Goal: Task Accomplishment & Management: Complete application form

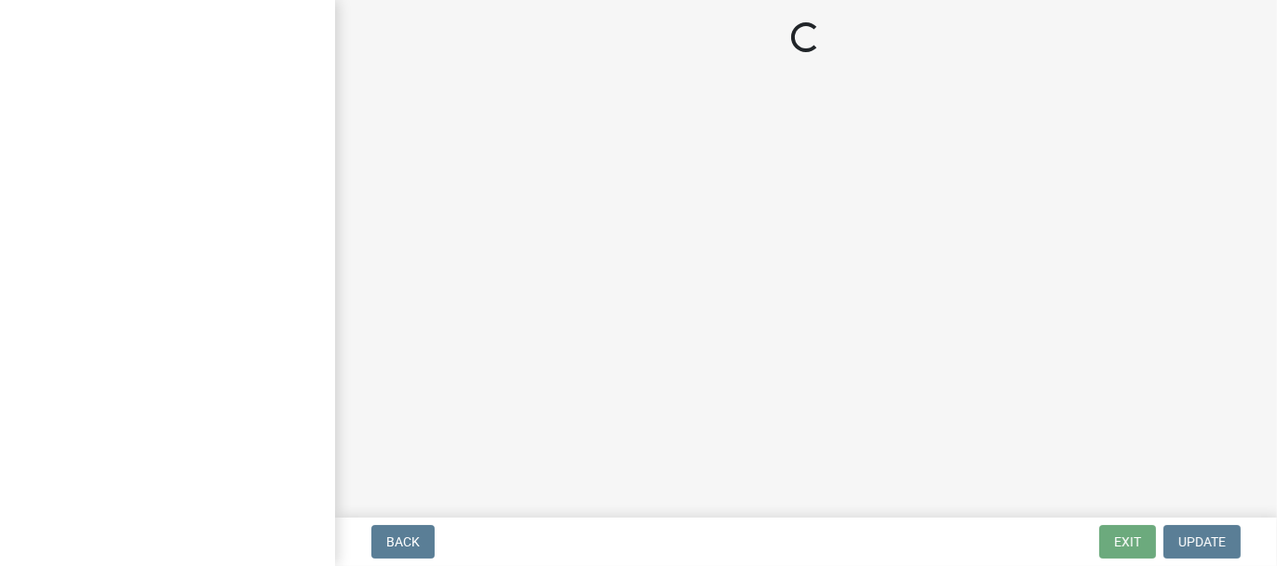
select select "62bb873c-c571-4454-ac8a-8c216551e2a3"
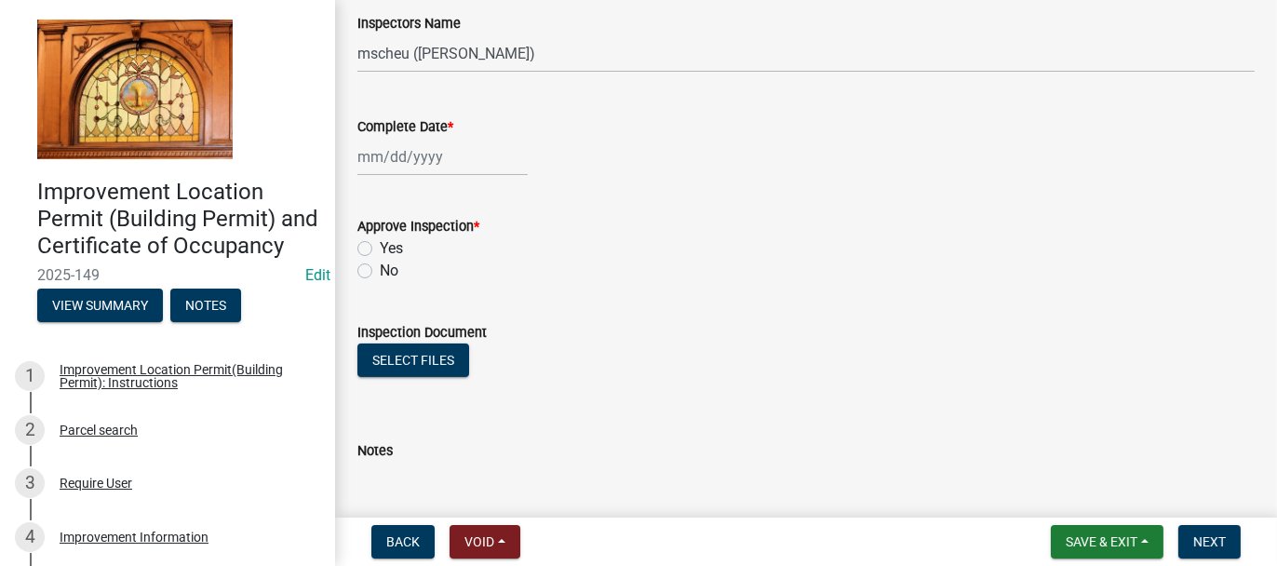
scroll to position [279, 0]
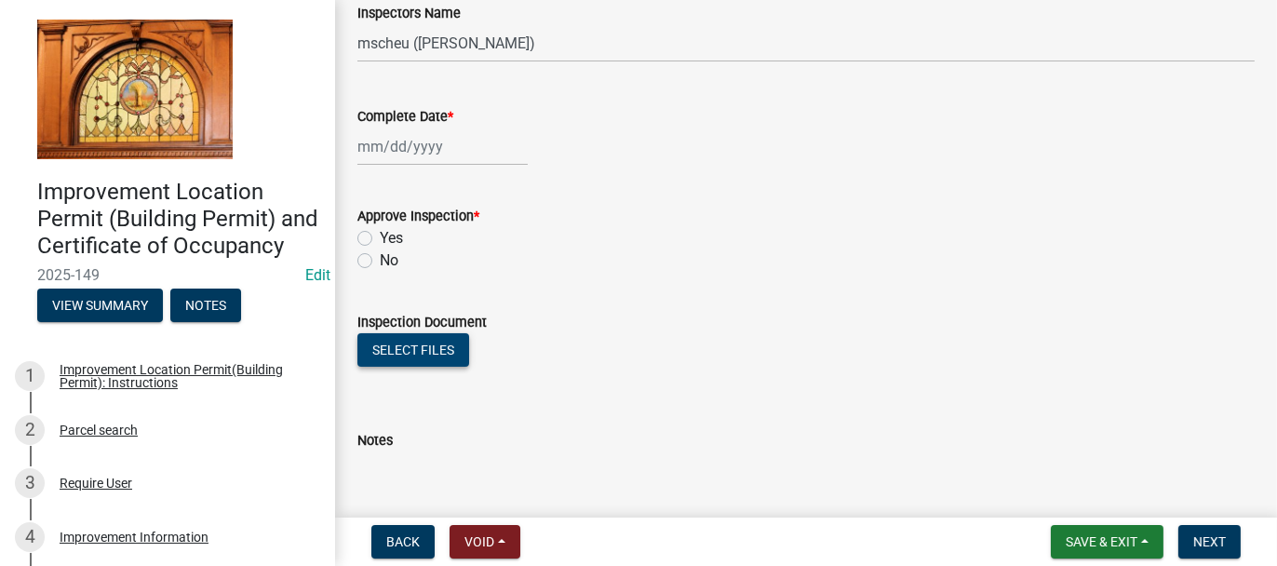
click at [407, 355] on button "Select files" at bounding box center [413, 350] width 112 height 34
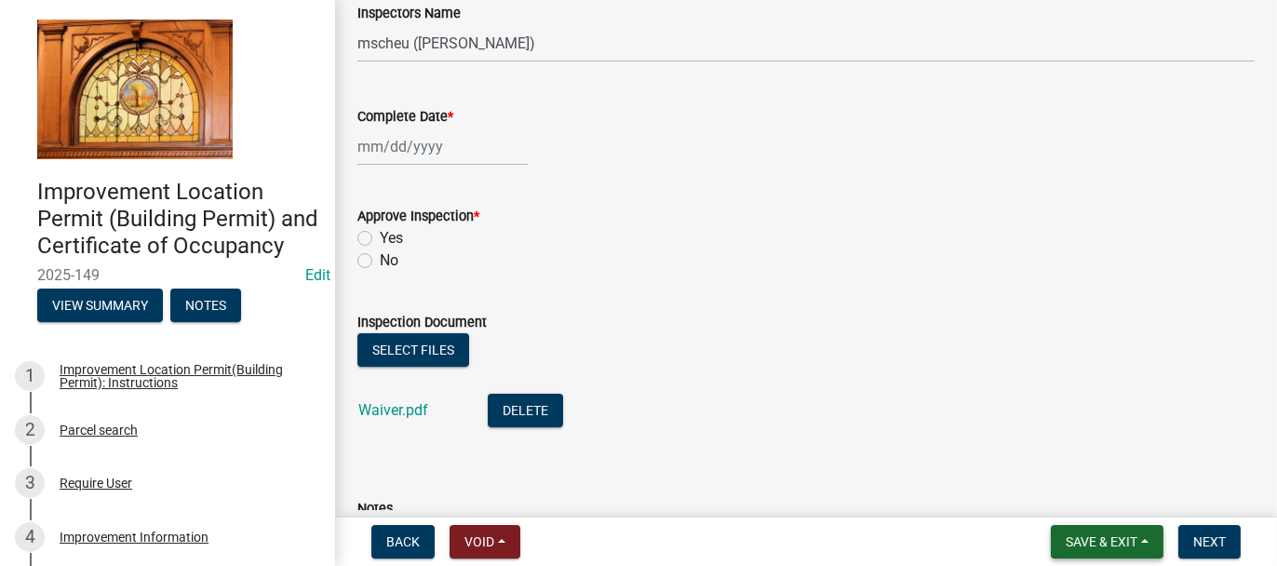
click at [1075, 547] on span "Save & Exit" at bounding box center [1102, 541] width 72 height 15
click at [1056, 494] on button "Save & Exit" at bounding box center [1088, 493] width 149 height 45
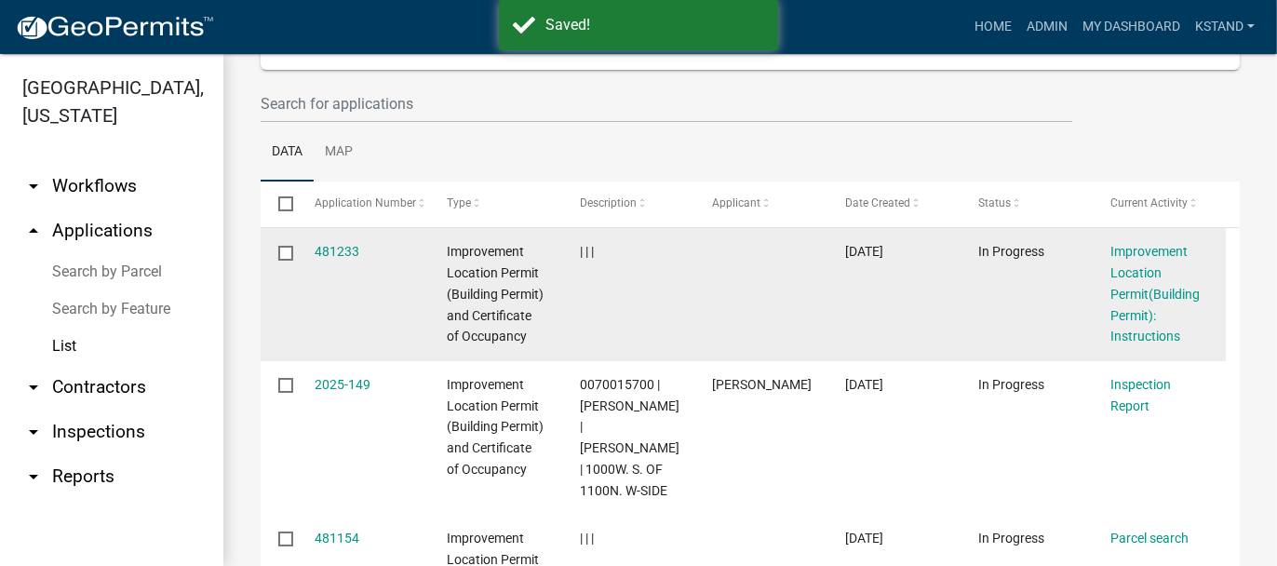
scroll to position [186, 0]
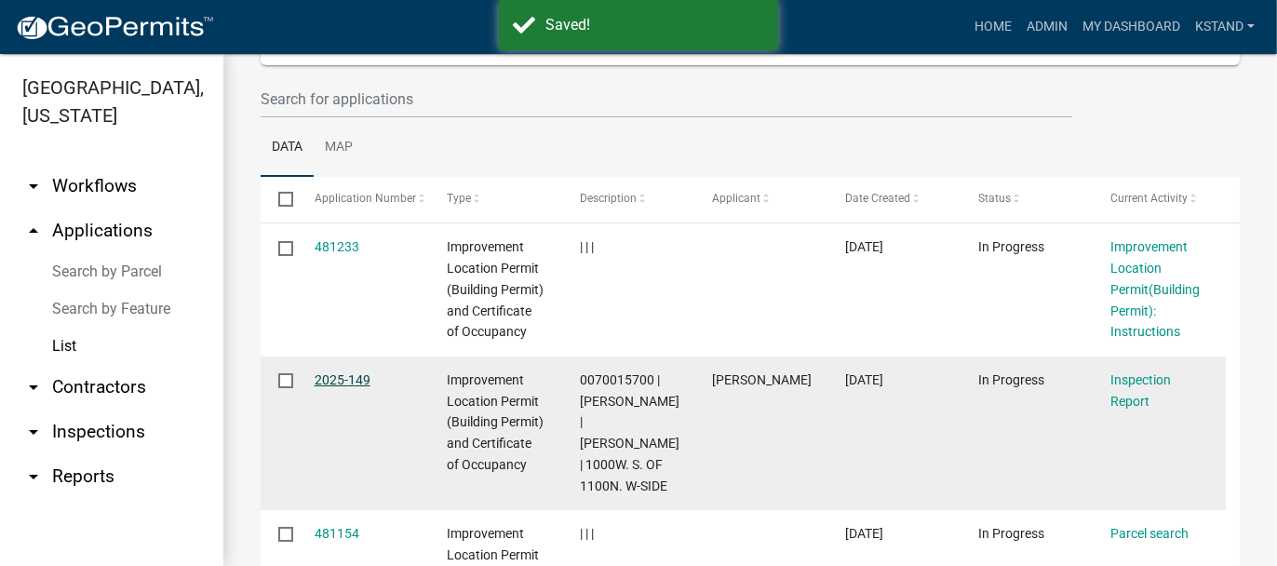
click at [360, 387] on link "2025-149" at bounding box center [343, 379] width 56 height 15
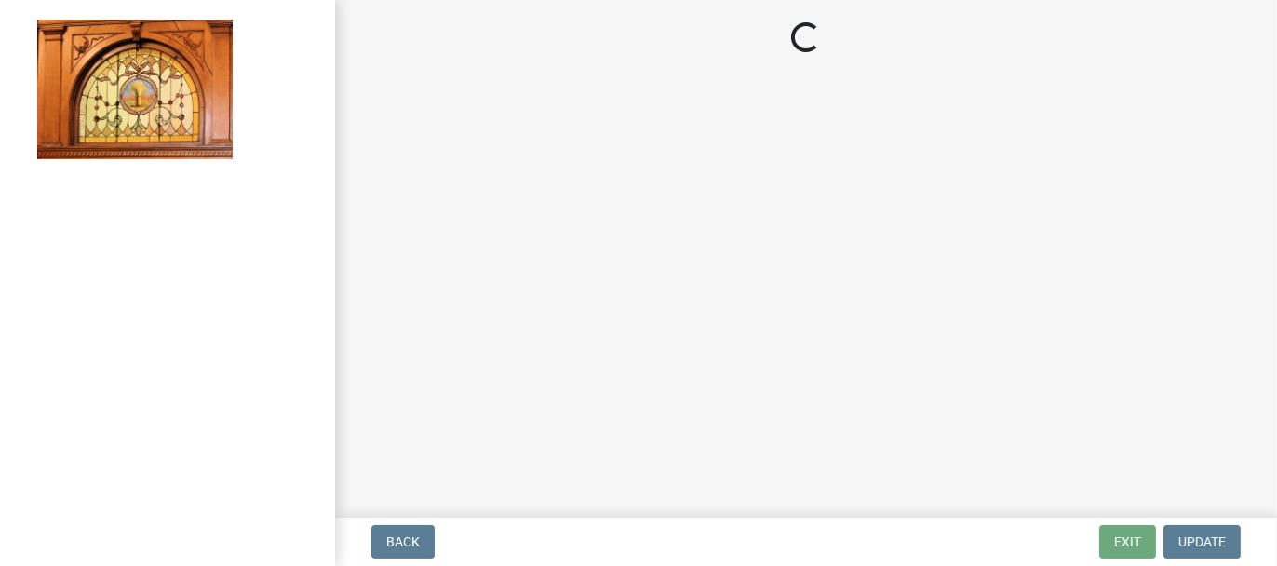
select select "62bb873c-c571-4454-ac8a-8c216551e2a3"
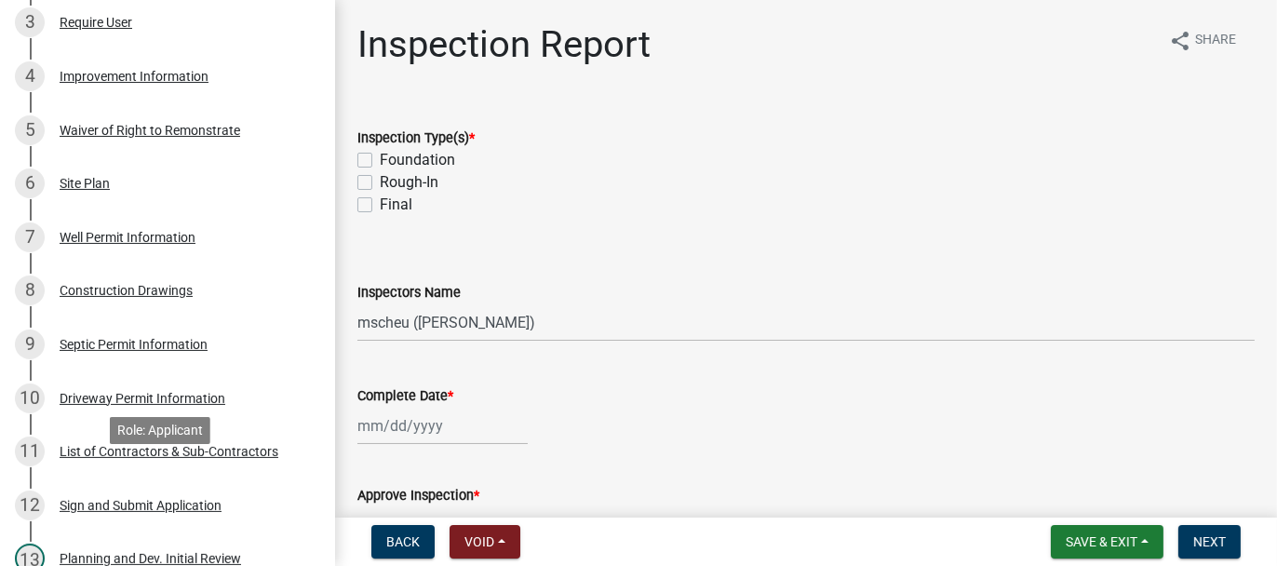
scroll to position [465, 0]
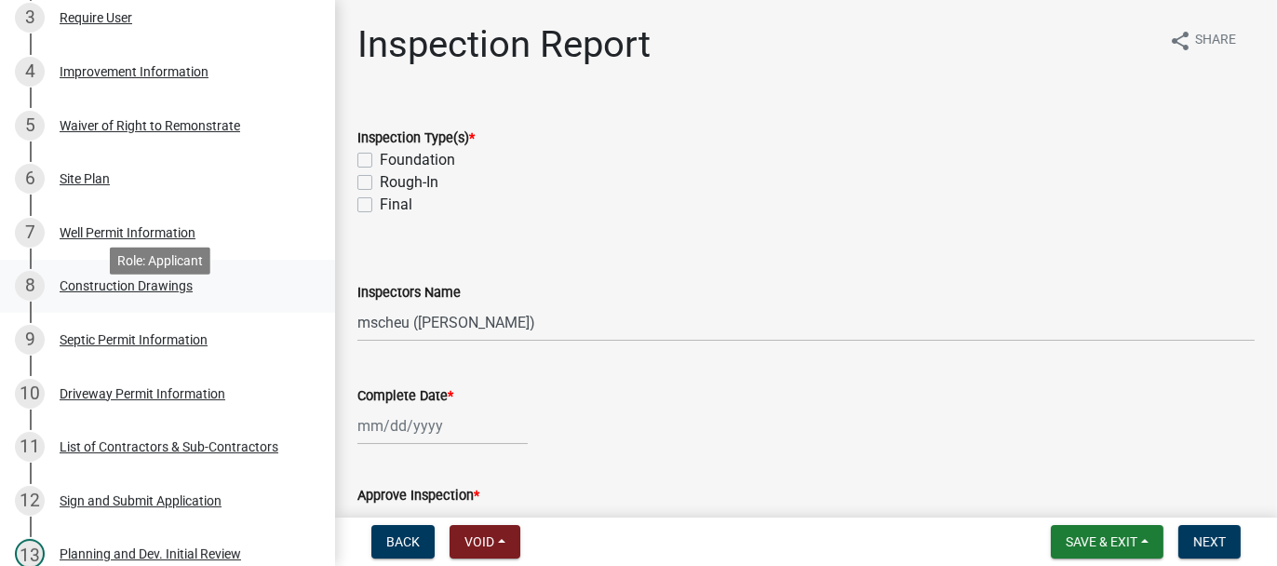
click at [126, 292] on div "Construction Drawings" at bounding box center [126, 285] width 133 height 13
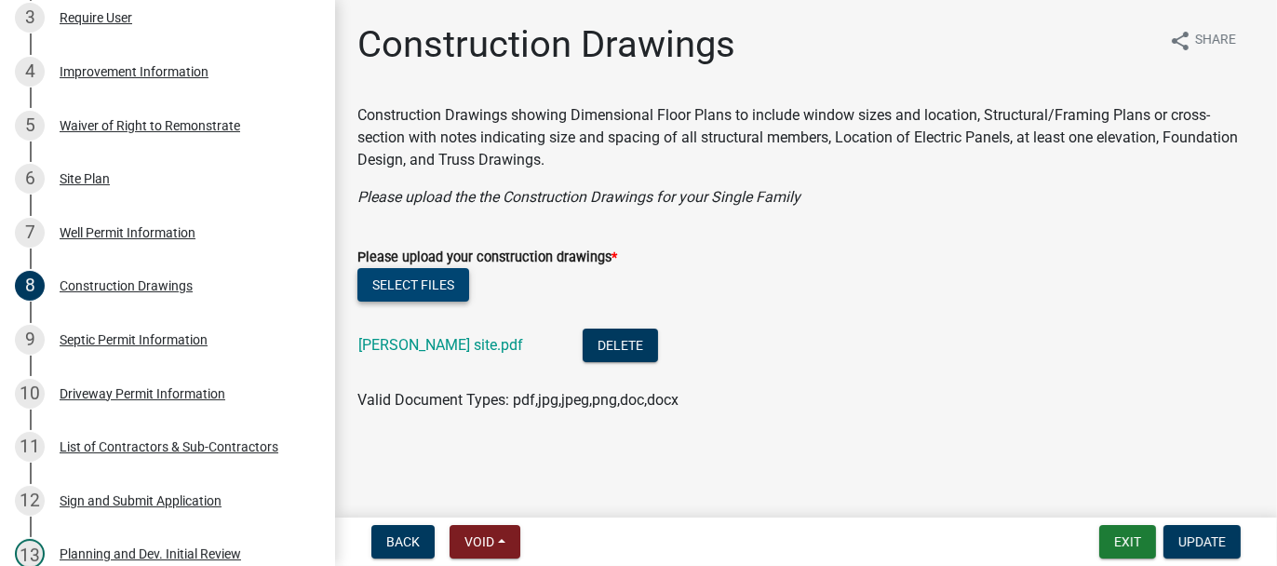
click at [410, 284] on button "Select files" at bounding box center [413, 285] width 112 height 34
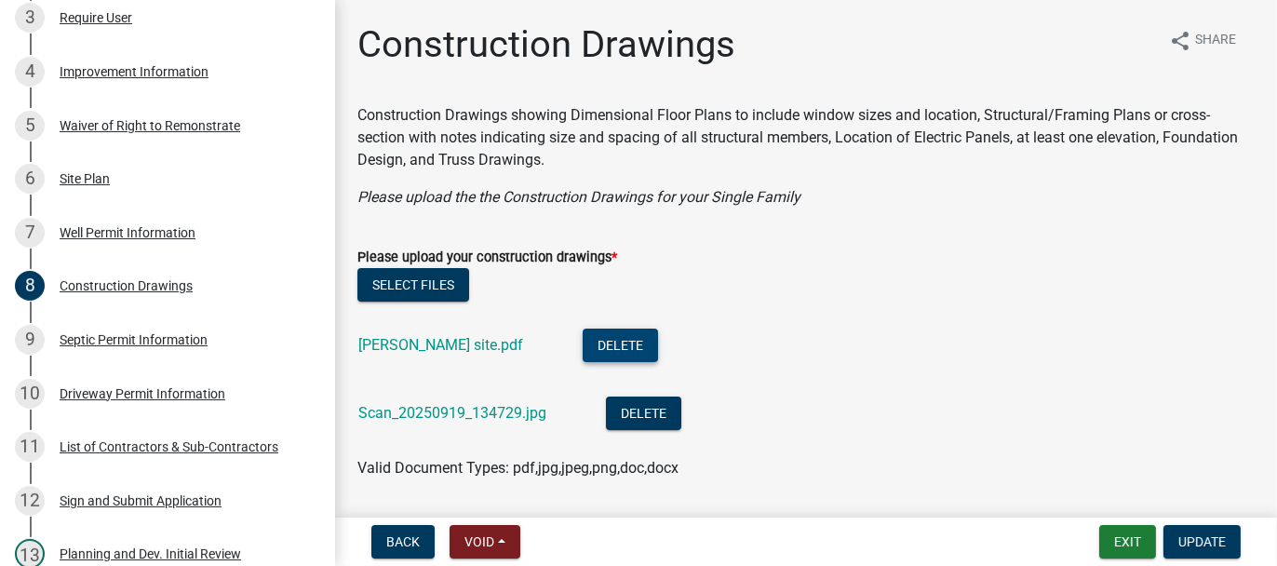
click at [583, 348] on button "Delete" at bounding box center [620, 346] width 75 height 34
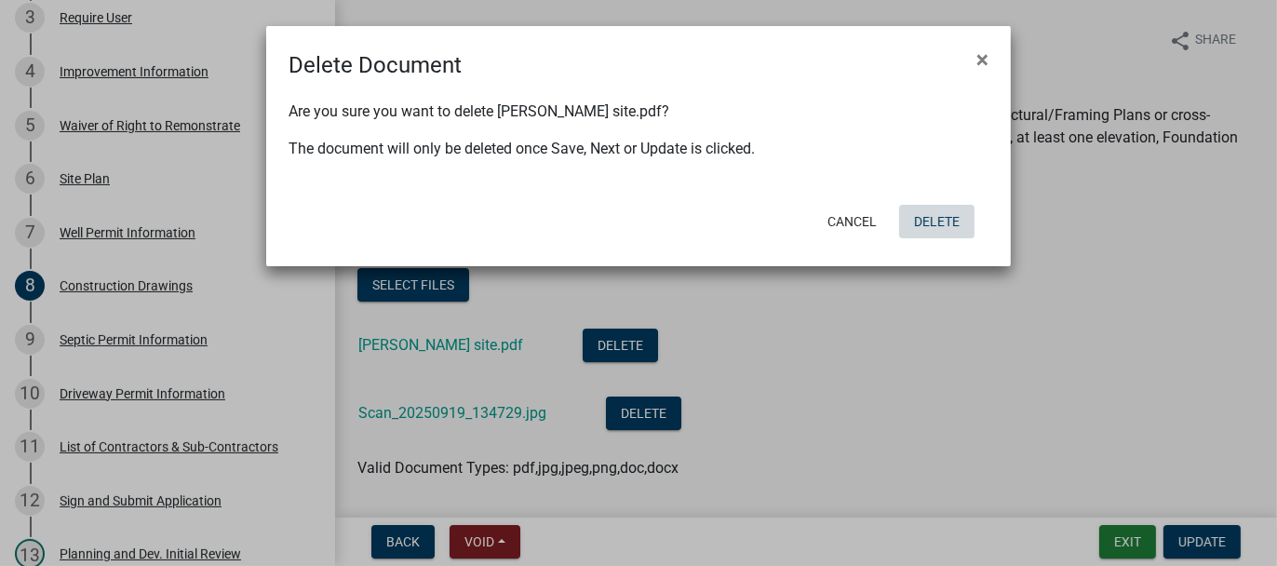
click at [927, 217] on button "Delete" at bounding box center [936, 222] width 75 height 34
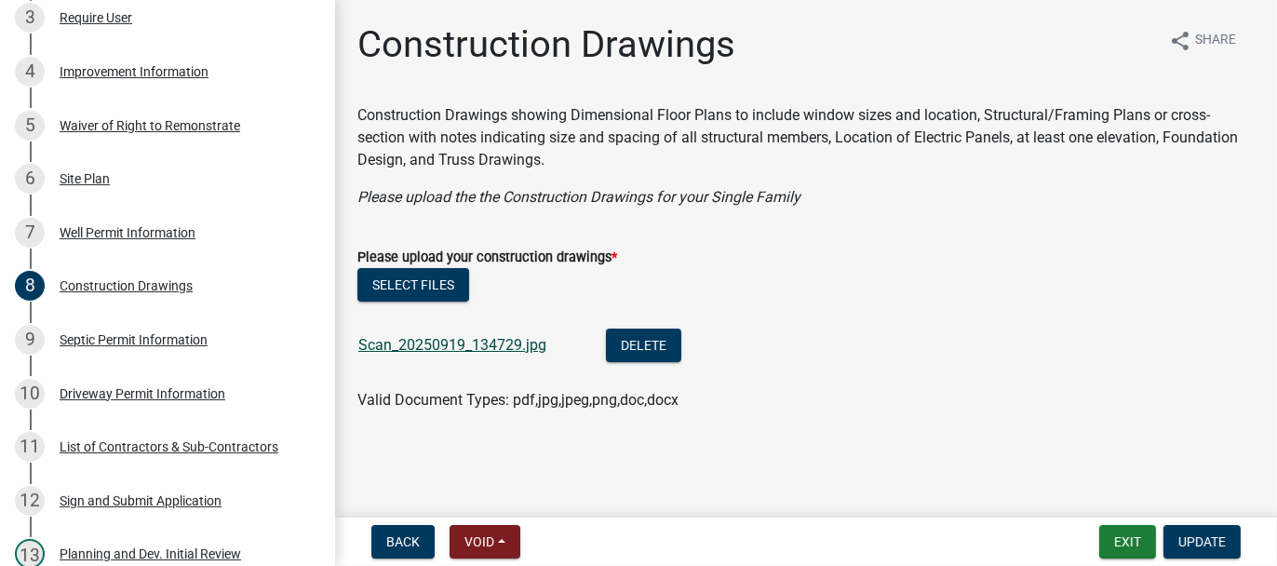
click at [380, 349] on link "Scan_20250919_134729.jpg" at bounding box center [452, 345] width 188 height 18
click at [1205, 540] on span "Update" at bounding box center [1201, 541] width 47 height 15
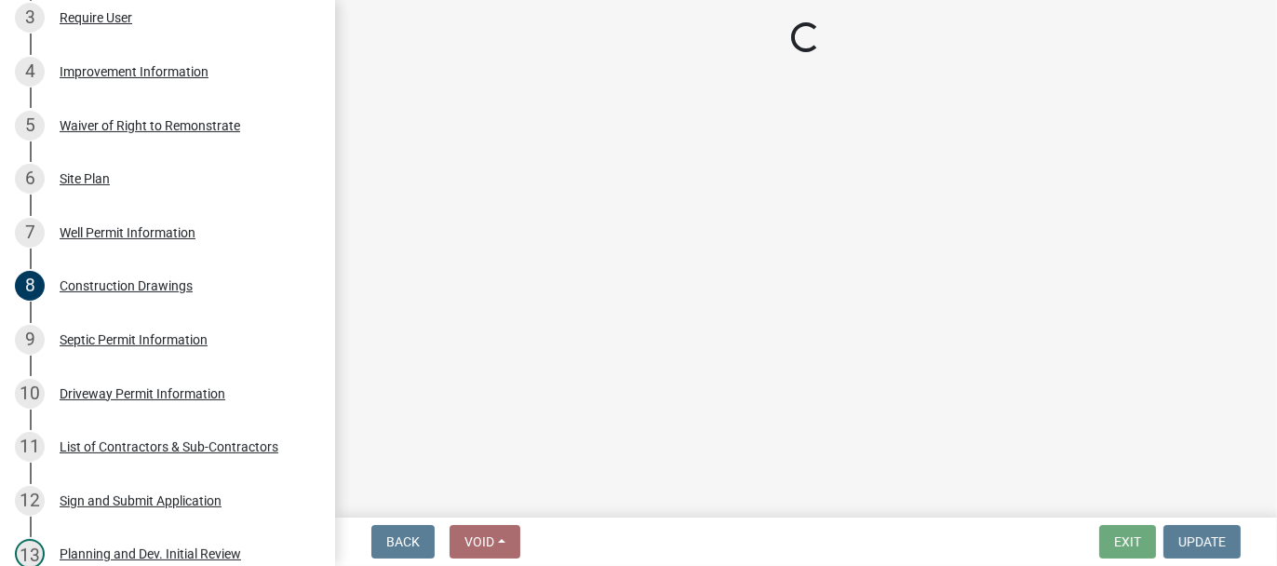
select select "62bb873c-c571-4454-ac8a-8c216551e2a3"
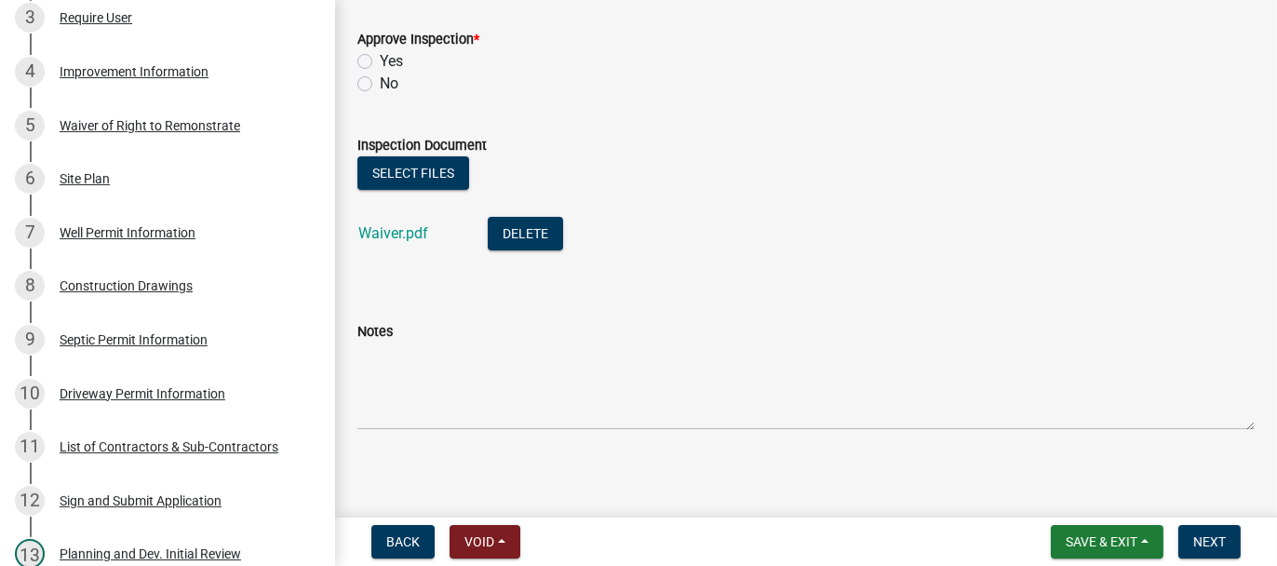
scroll to position [463, 0]
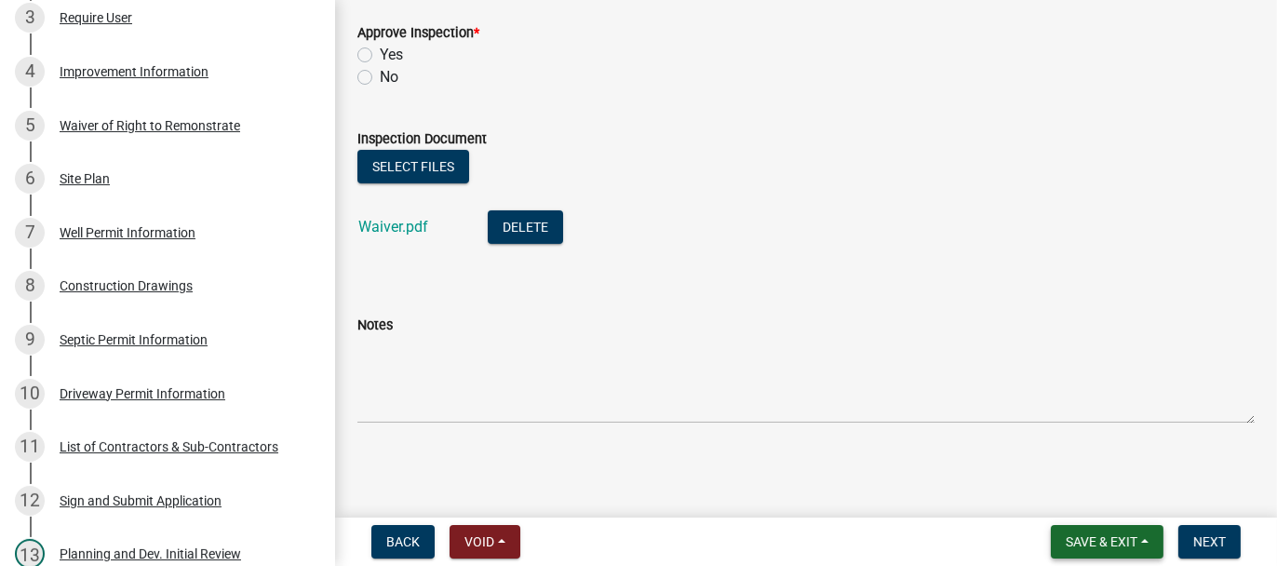
click at [1099, 538] on span "Save & Exit" at bounding box center [1102, 541] width 72 height 15
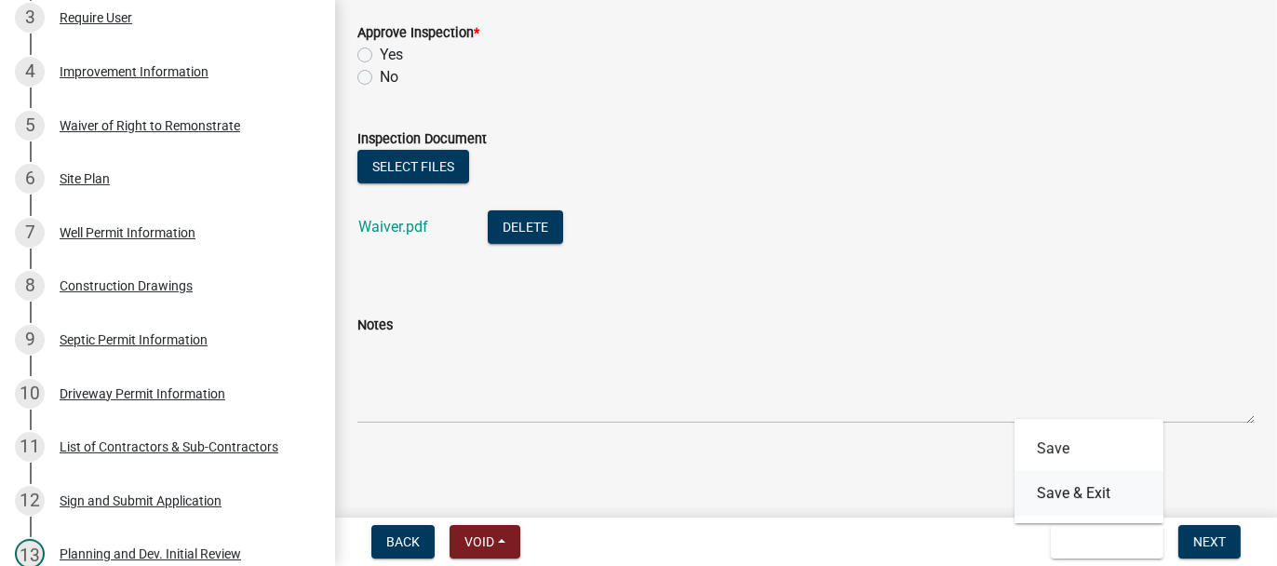
click at [1094, 503] on button "Save & Exit" at bounding box center [1088, 493] width 149 height 45
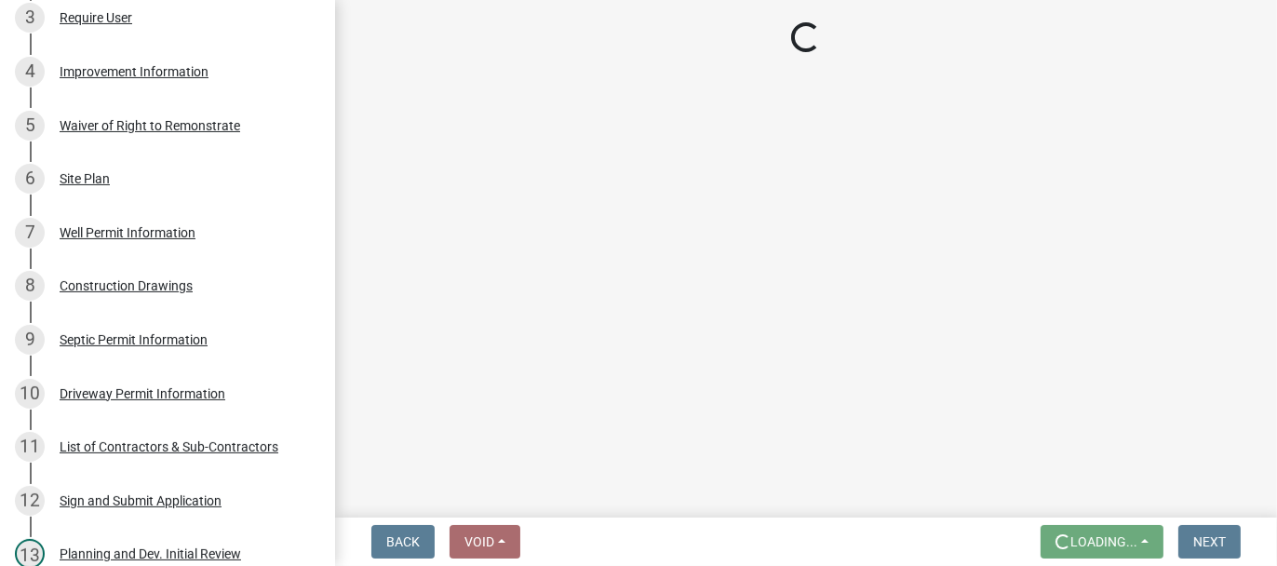
scroll to position [0, 0]
